Goal: Check status: Check status

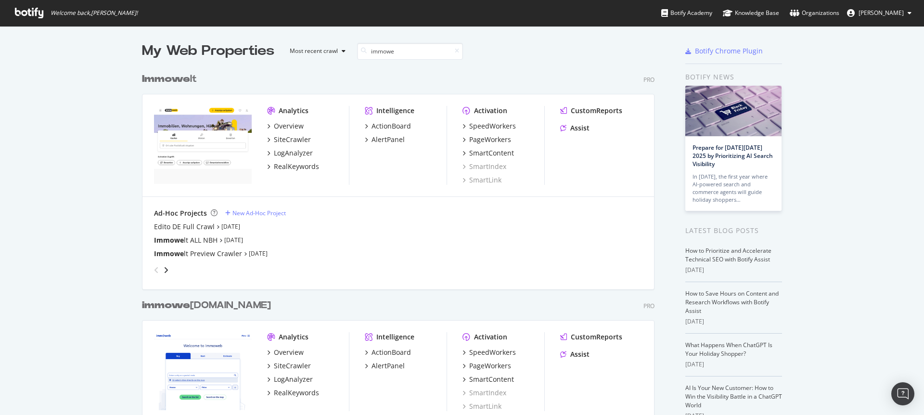
scroll to position [671, 513]
type input "immowe"
click at [297, 140] on div "SiteCrawler" at bounding box center [292, 140] width 37 height 10
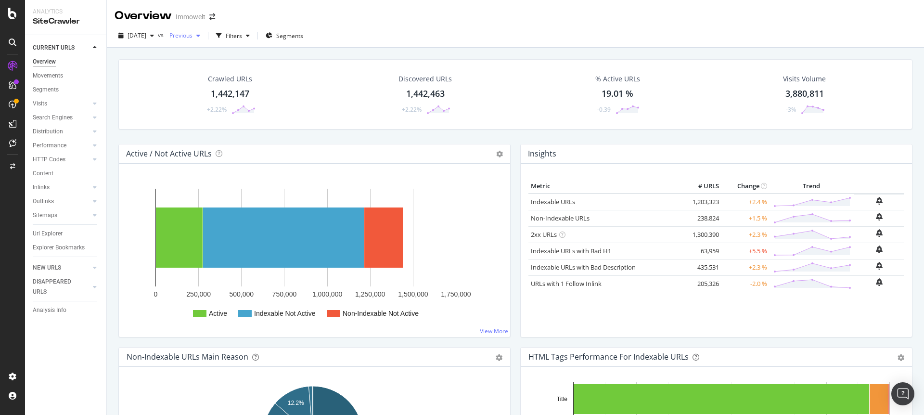
click at [204, 36] on div "button" at bounding box center [198, 36] width 12 height 6
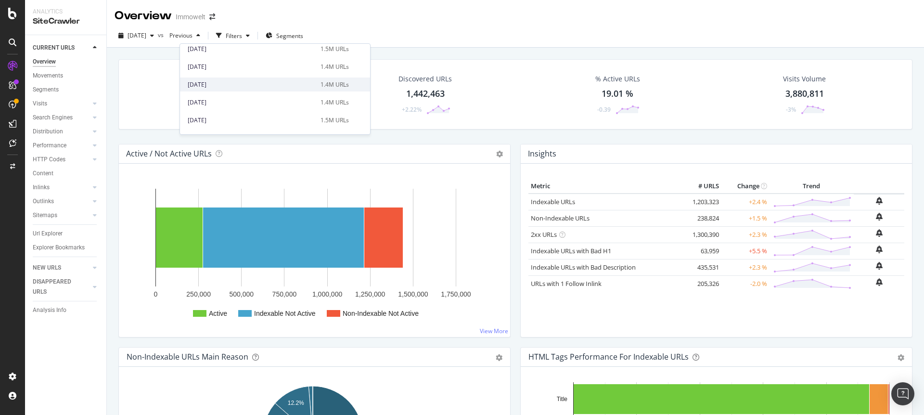
click at [217, 81] on div "[DATE]" at bounding box center [251, 84] width 127 height 9
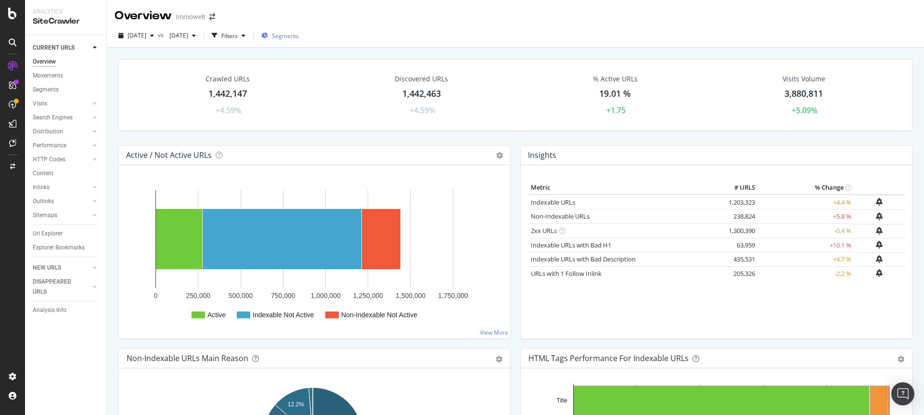
click at [299, 34] on span "Segments" at bounding box center [285, 36] width 27 height 8
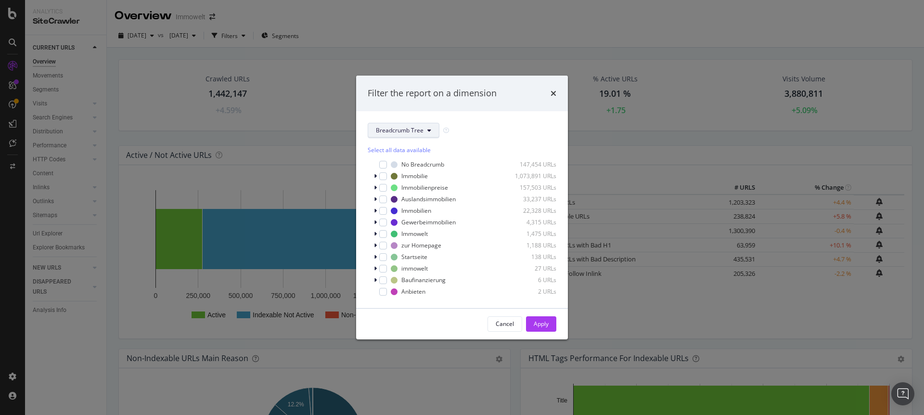
click at [406, 133] on span "Breadcrumb Tree" at bounding box center [400, 130] width 48 height 8
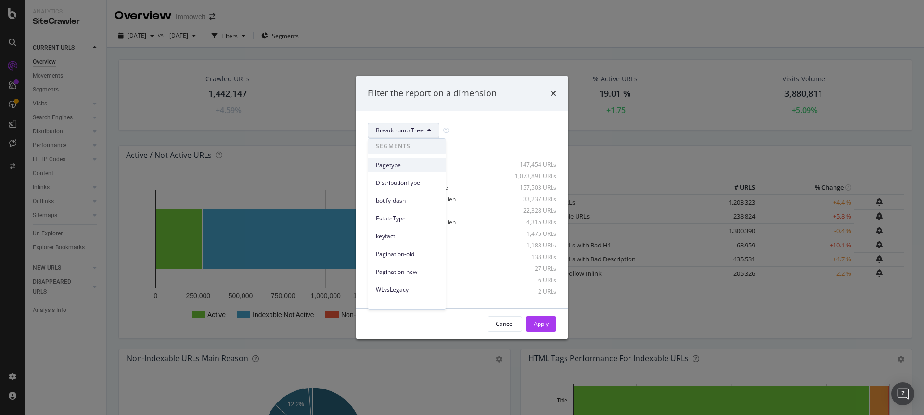
click at [395, 165] on span "Pagetype" at bounding box center [407, 165] width 62 height 9
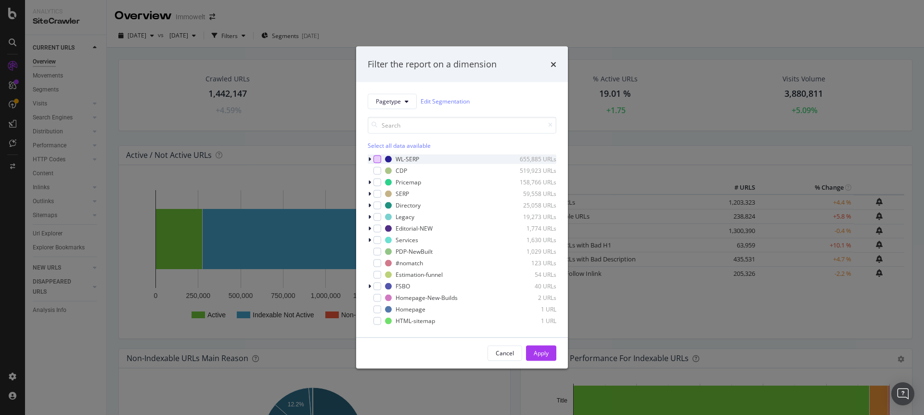
click at [374, 157] on div "modal" at bounding box center [377, 159] width 8 height 8
click at [540, 353] on div "Apply" at bounding box center [541, 353] width 15 height 8
